Goal: Find specific page/section: Find specific page/section

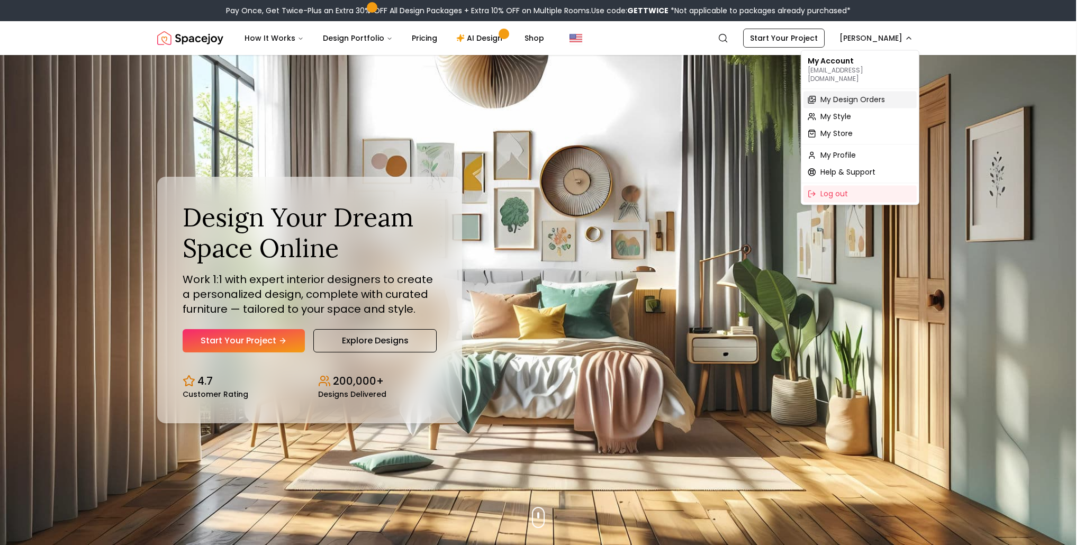
click at [875, 94] on span "My Design Orders" at bounding box center [853, 99] width 65 height 11
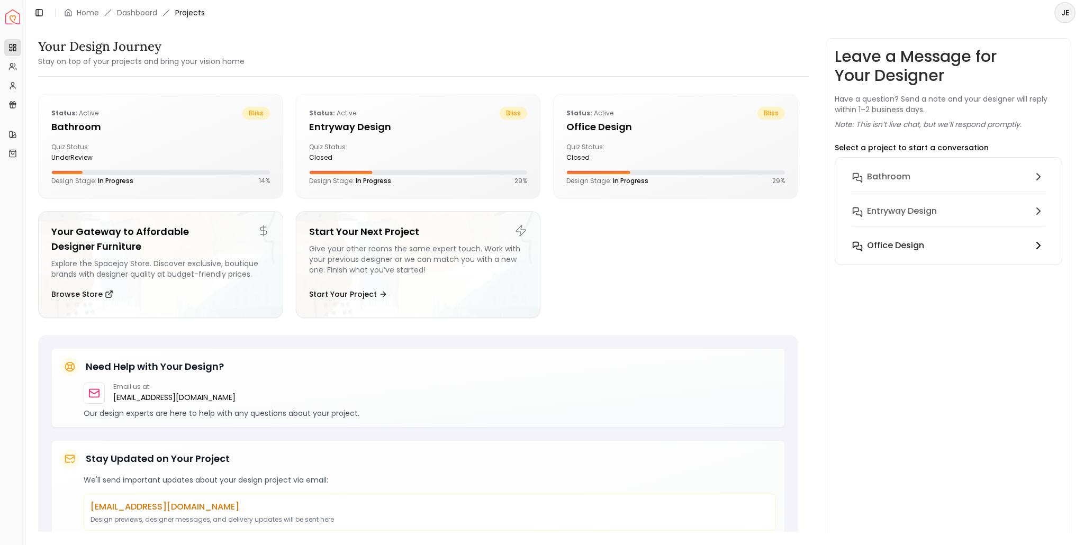
click at [930, 252] on div "Office design" at bounding box center [947, 245] width 161 height 13
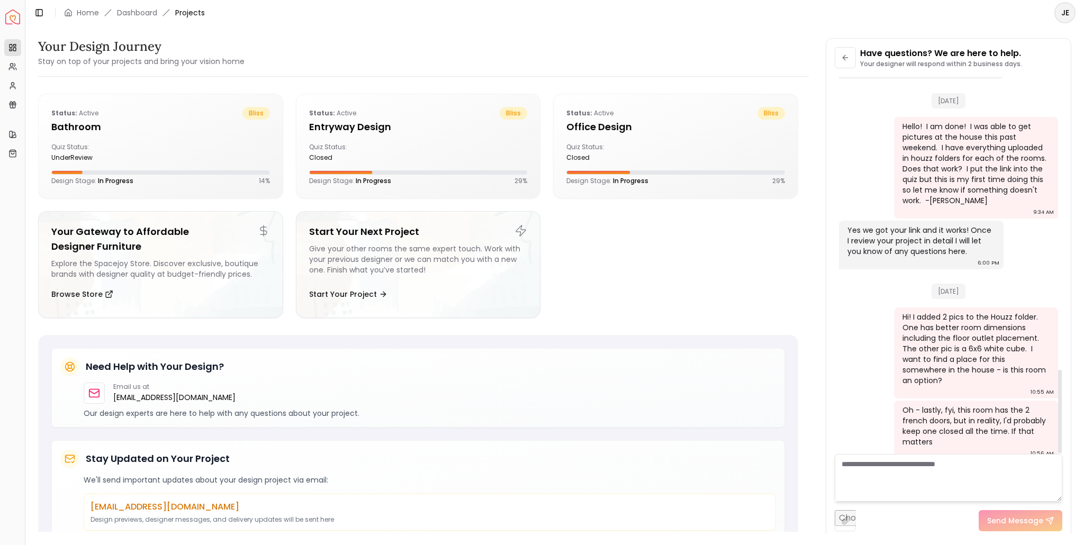
scroll to position [791, 0]
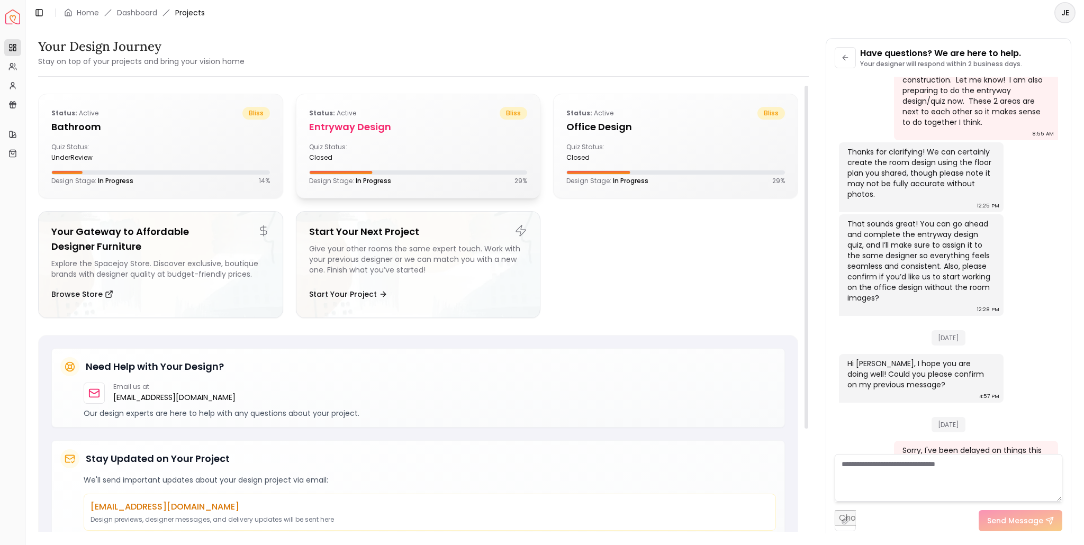
click at [462, 147] on div "Quiz Status: closed" at bounding box center [418, 152] width 219 height 19
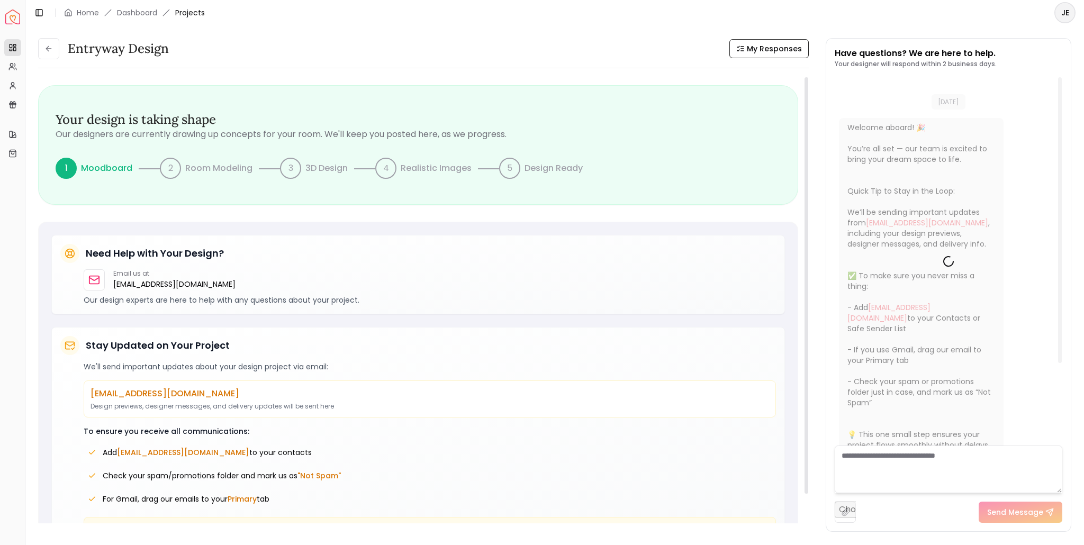
scroll to position [15, 0]
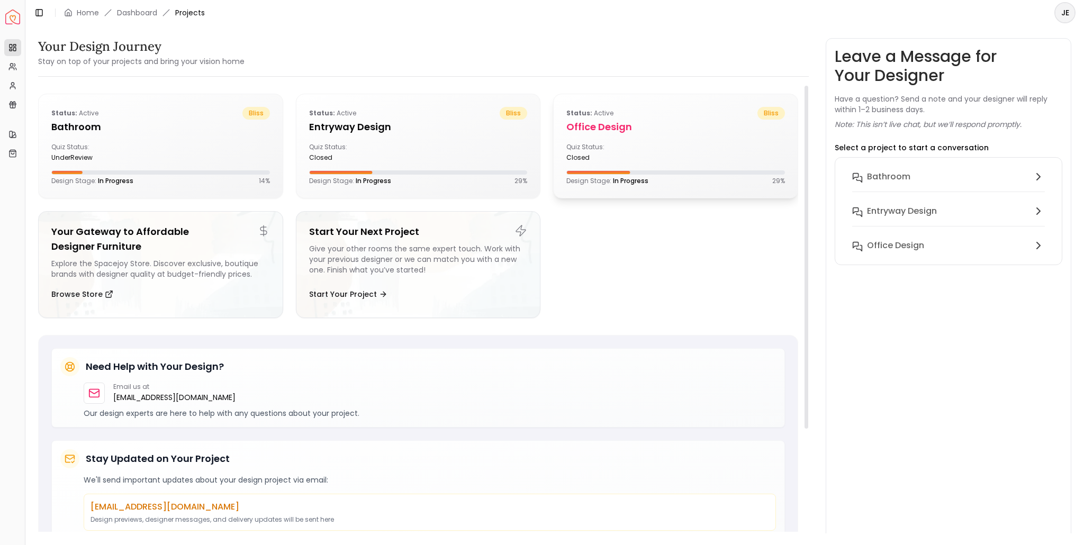
click at [690, 145] on div "Quiz Status: closed" at bounding box center [676, 152] width 219 height 19
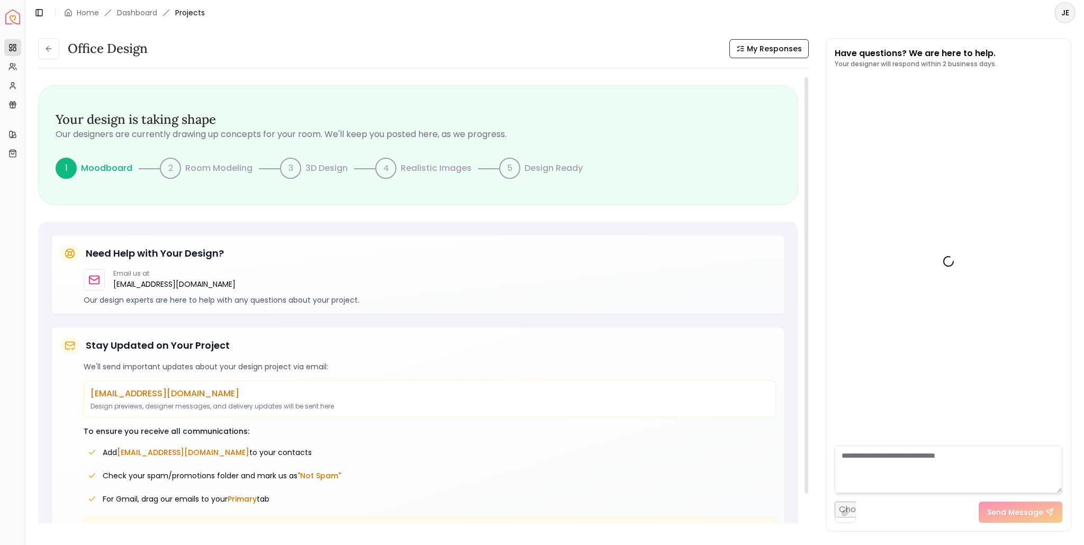
scroll to position [1329, 0]
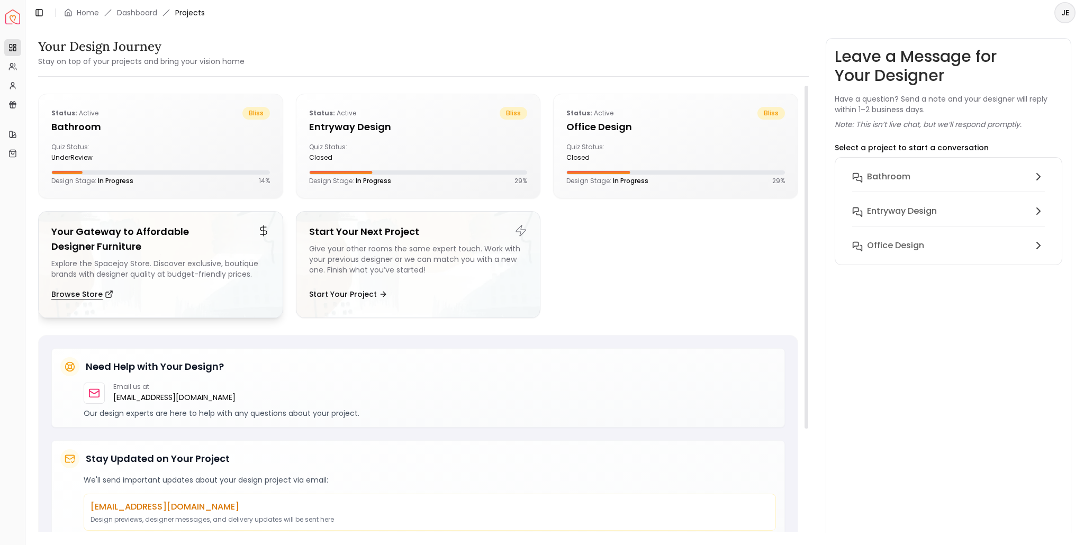
click at [97, 300] on button "Browse Store" at bounding box center [82, 294] width 62 height 21
click at [882, 174] on h6 "Bathroom" at bounding box center [888, 176] width 43 height 13
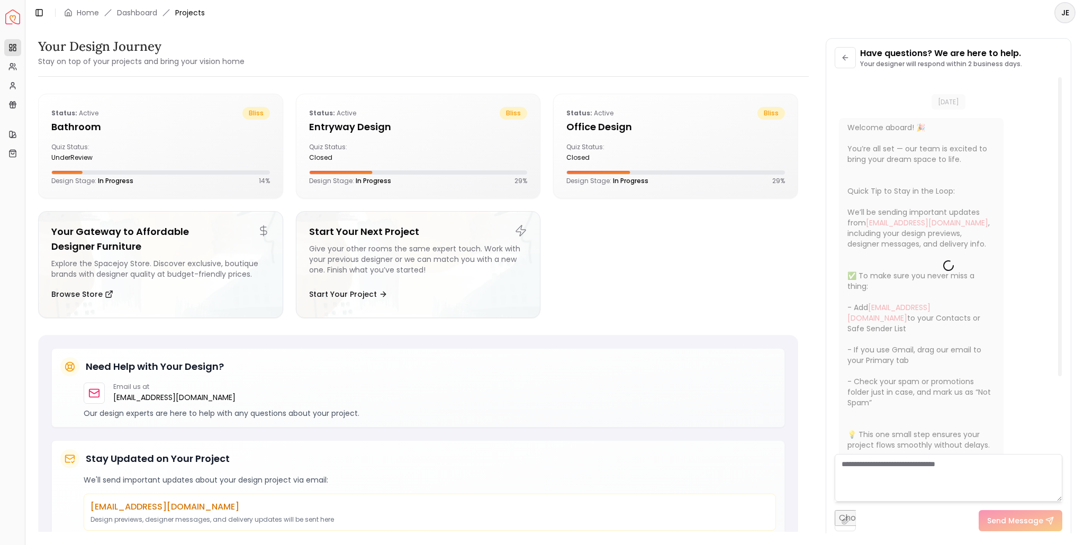
scroll to position [15, 0]
